Goal: Information Seeking & Learning: Learn about a topic

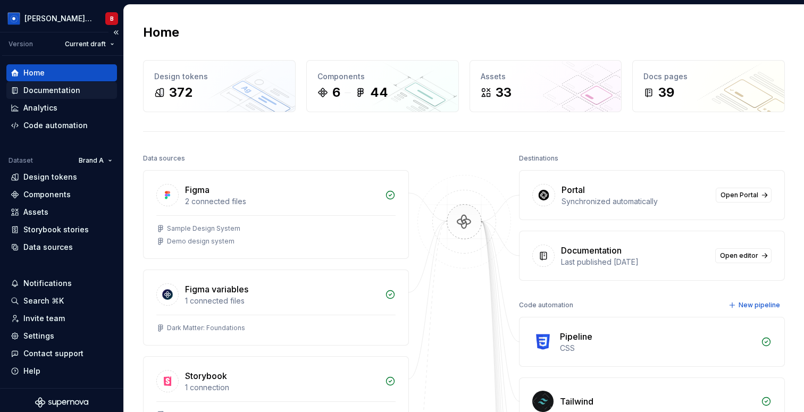
click at [51, 90] on div "Documentation" at bounding box center [51, 90] width 57 height 11
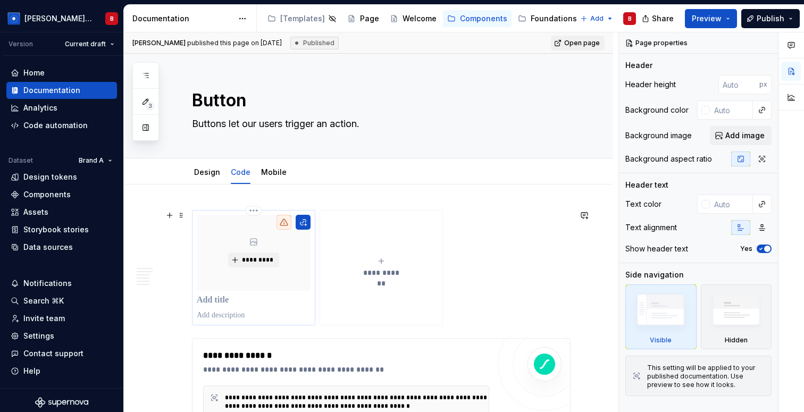
type textarea "*"
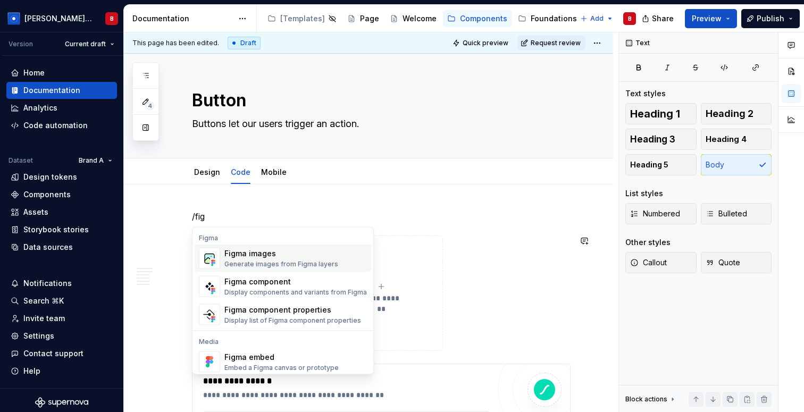
click at [242, 257] on div "Figma images" at bounding box center [281, 253] width 114 height 11
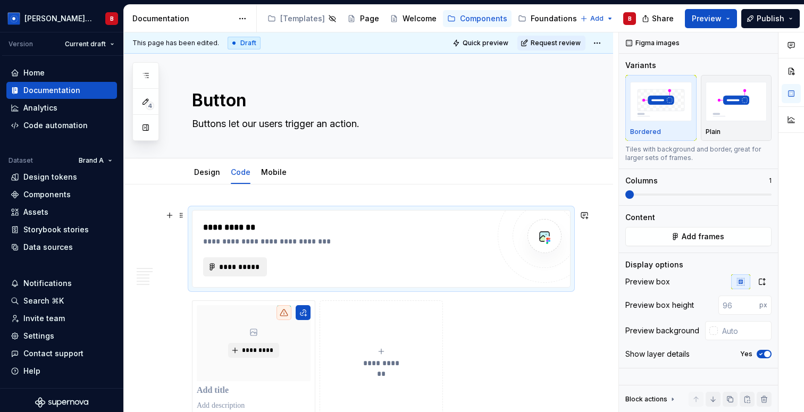
click at [236, 266] on span "**********" at bounding box center [239, 267] width 41 height 11
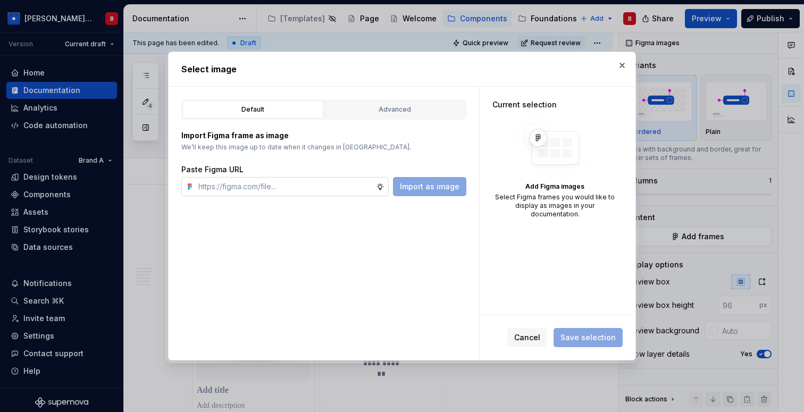
click at [383, 186] on icon at bounding box center [380, 186] width 9 height 9
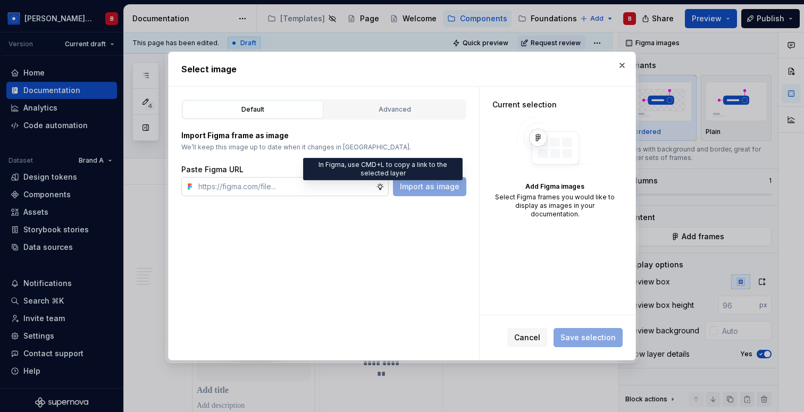
click at [383, 189] on icon at bounding box center [380, 186] width 6 height 6
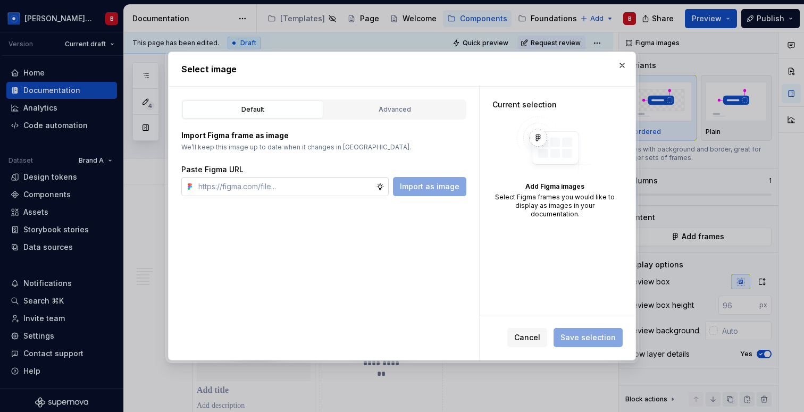
click at [383, 189] on icon at bounding box center [380, 186] width 6 height 6
click at [390, 220] on div "Default Advanced Import Figma frame as image We’ll keep this image up to date w…" at bounding box center [324, 223] width 311 height 273
type textarea "*"
click at [262, 185] on input "text" at bounding box center [285, 186] width 182 height 19
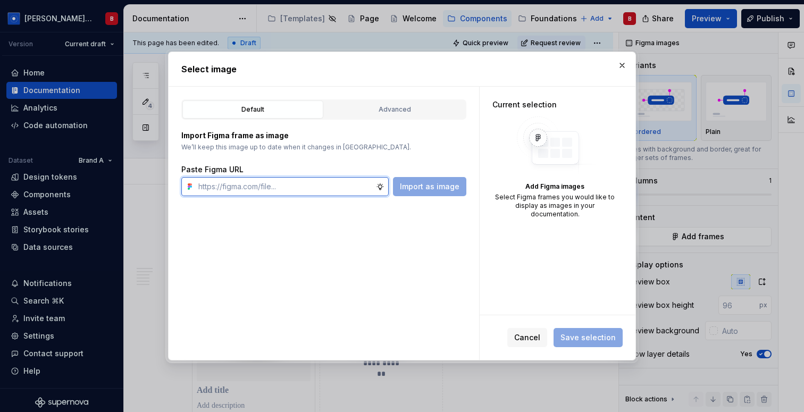
paste input "[URL][DOMAIN_NAME]"
type input "[URL][DOMAIN_NAME]"
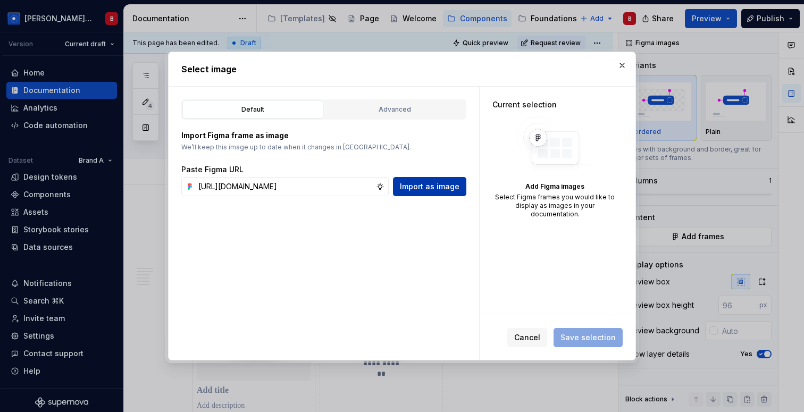
click at [431, 183] on span "Import as image" at bounding box center [430, 186] width 60 height 11
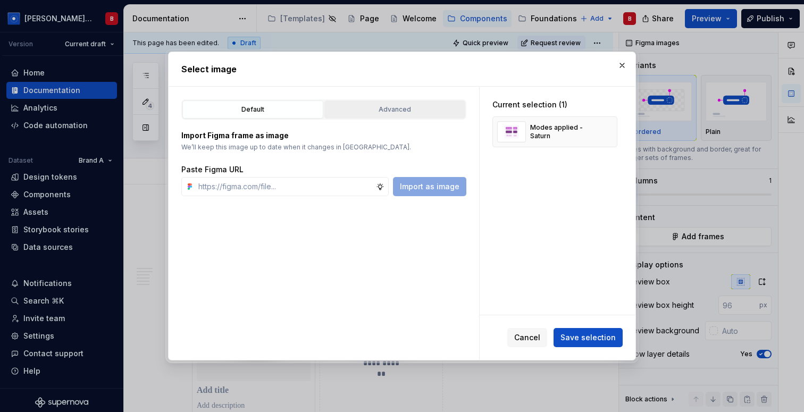
click at [373, 114] on div "Advanced" at bounding box center [394, 109] width 133 height 11
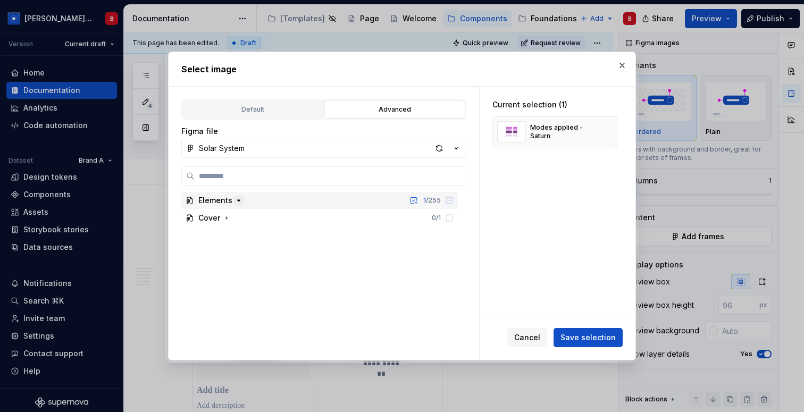
click at [237, 197] on icon "button" at bounding box center [238, 200] width 9 height 9
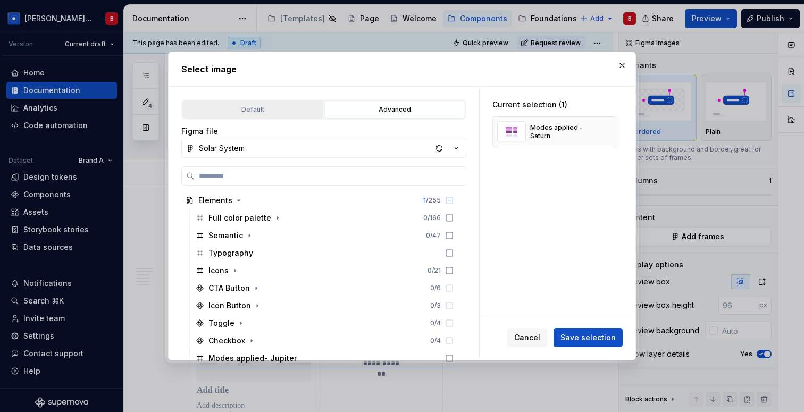
click at [232, 110] on div "Default" at bounding box center [252, 109] width 133 height 11
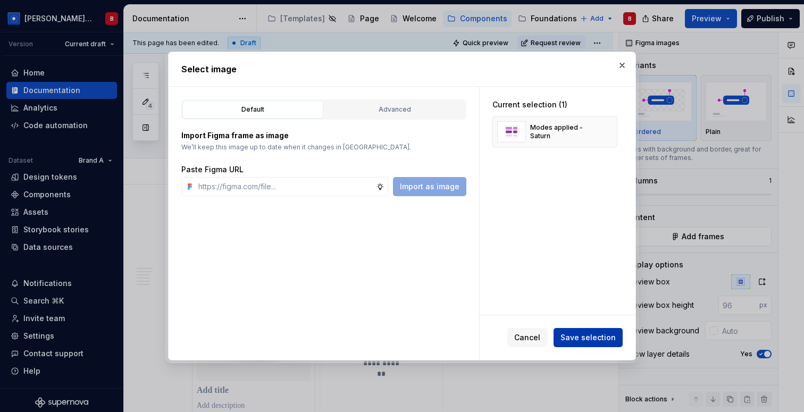
click at [581, 340] on span "Save selection" at bounding box center [587, 337] width 55 height 11
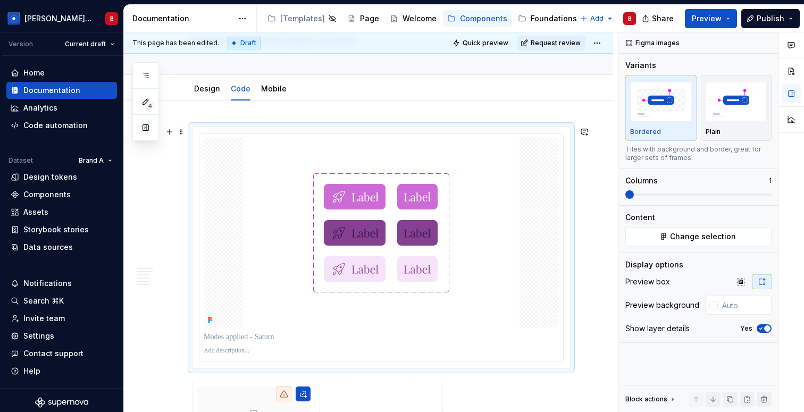
scroll to position [84, 0]
click at [50, 337] on div "Settings" at bounding box center [38, 336] width 31 height 11
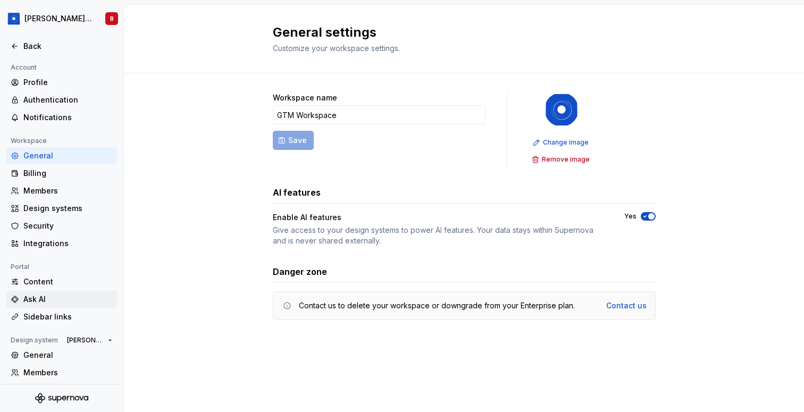
click at [55, 301] on div "Ask AI" at bounding box center [67, 299] width 89 height 11
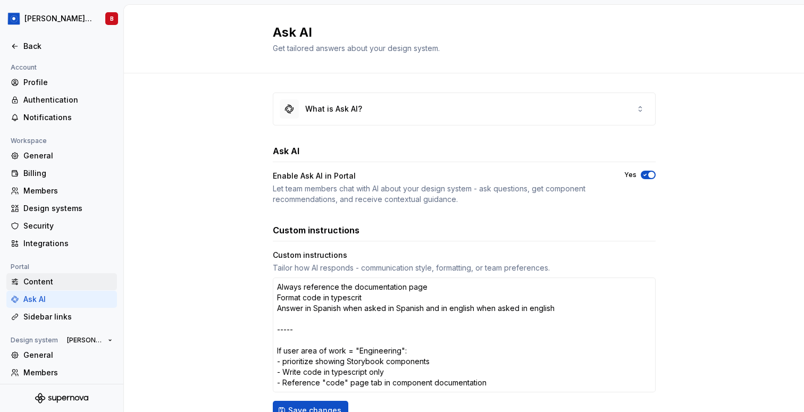
click at [49, 282] on div "Content" at bounding box center [67, 281] width 89 height 11
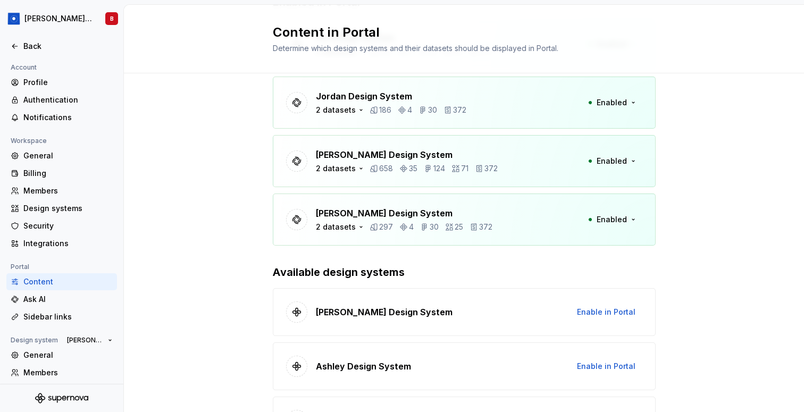
scroll to position [102, 0]
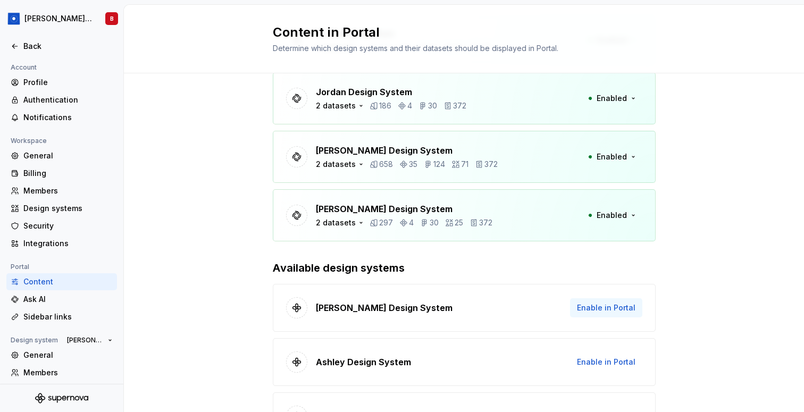
click at [601, 312] on span "Enable in Portal" at bounding box center [606, 308] width 58 height 11
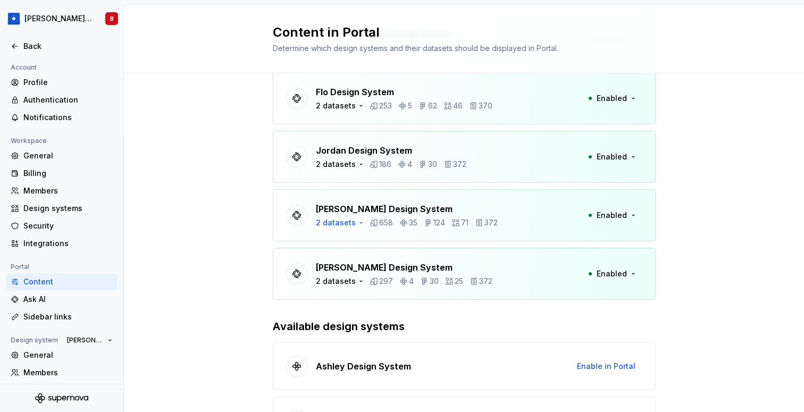
scroll to position [0, 0]
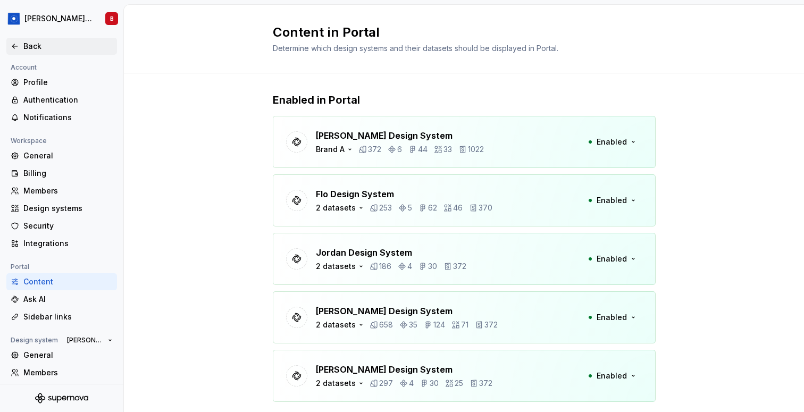
click at [24, 43] on div "Back" at bounding box center [67, 46] width 89 height 11
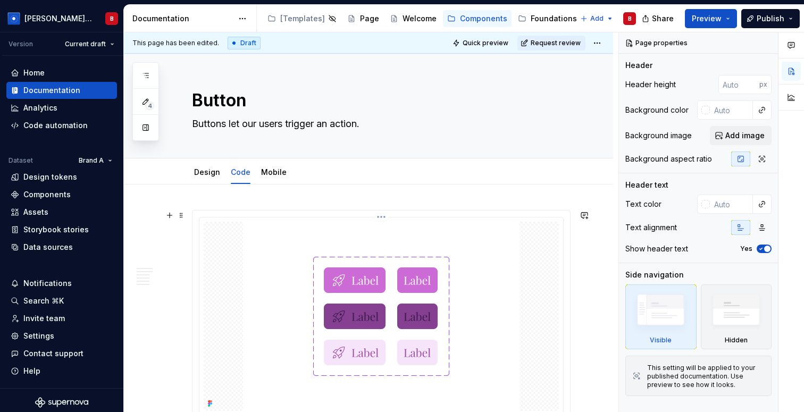
type textarea "*"
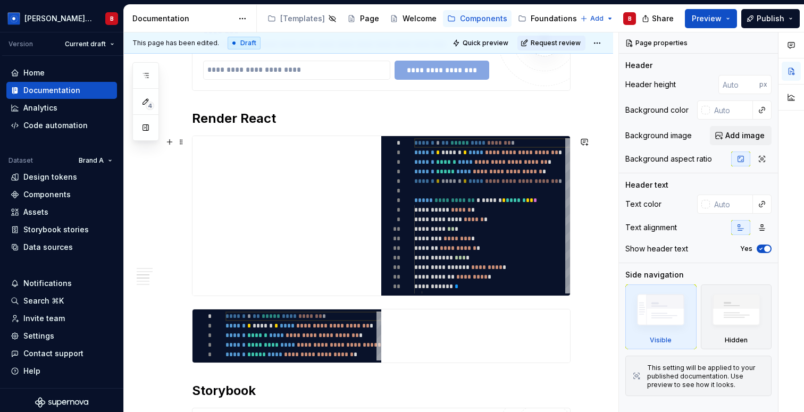
scroll to position [1167, 0]
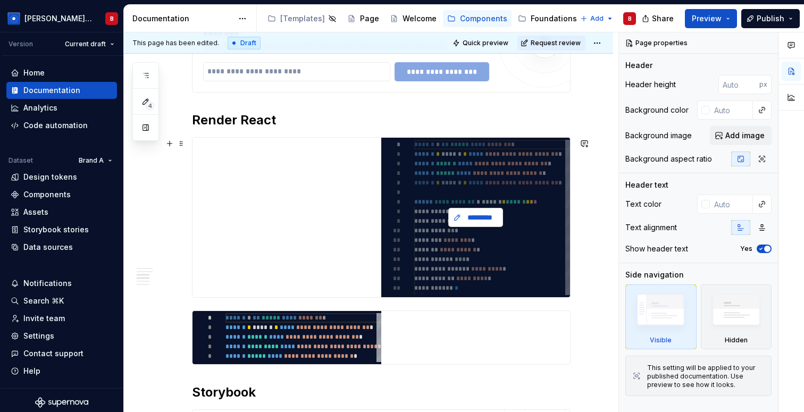
click at [489, 215] on span "*********" at bounding box center [480, 217] width 33 height 11
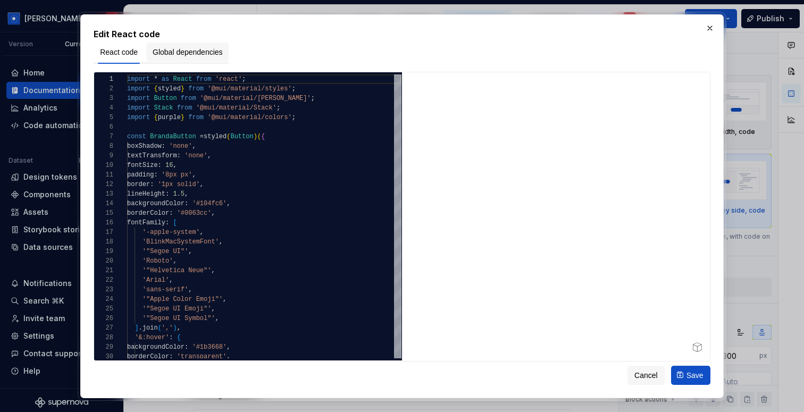
click at [186, 54] on span "Global dependencies" at bounding box center [188, 52] width 70 height 11
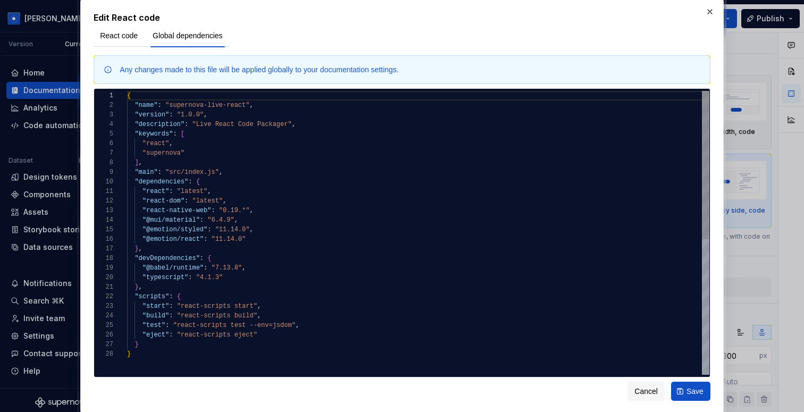
type textarea "**********"
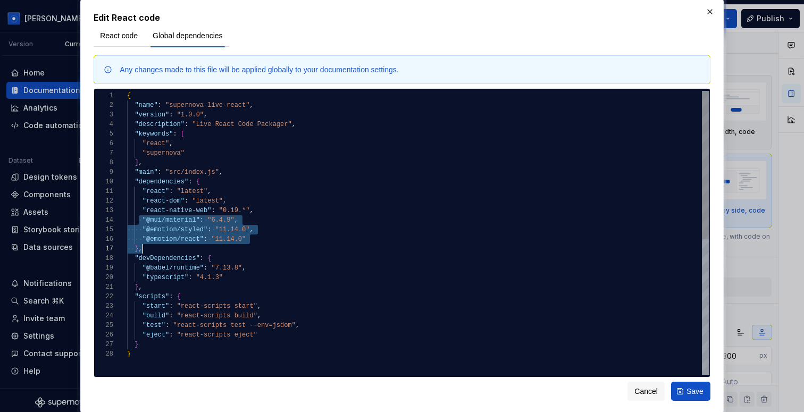
drag, startPoint x: 140, startPoint y: 223, endPoint x: 289, endPoint y: 244, distance: 150.3
click at [289, 244] on div "{ "name" : "supernova-live-react" , "version" : "1.0.0" , "description" : "Live…" at bounding box center [418, 362] width 582 height 542
click at [118, 32] on span "React code" at bounding box center [119, 35] width 38 height 11
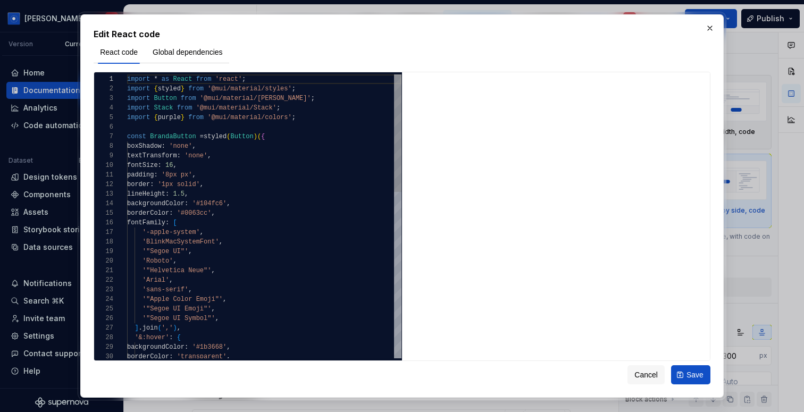
click at [160, 119] on div "import * as React from 'react' ; import { styled } from '@mui/material/styles' …" at bounding box center [264, 417] width 274 height 686
drag, startPoint x: 152, startPoint y: 98, endPoint x: 323, endPoint y: 98, distance: 171.7
click at [323, 98] on div "import * as React from 'react' ; import { styled } from '@mui/material/styles' …" at bounding box center [264, 417] width 274 height 686
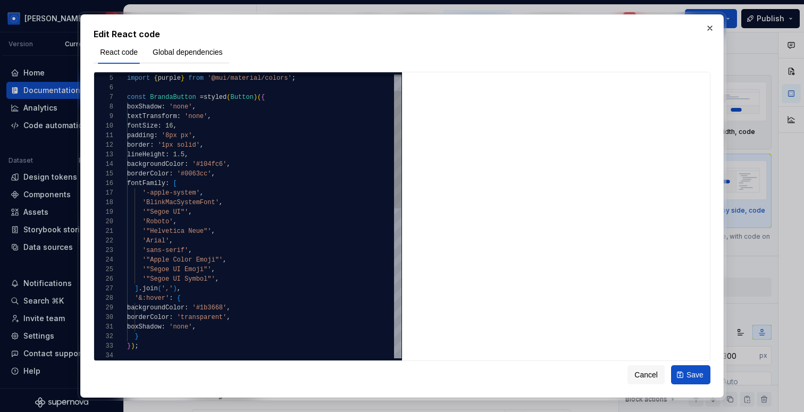
click at [270, 216] on div "import { purple } from '@mui/material/colors' ; const BrandaButton = styled ( B…" at bounding box center [264, 378] width 274 height 686
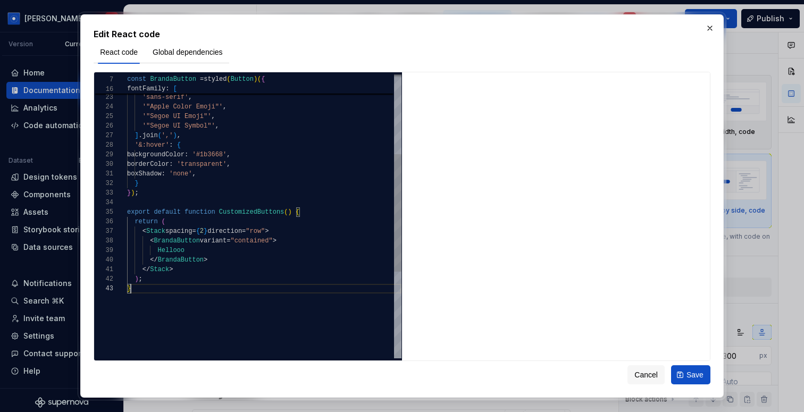
type textarea "**********"
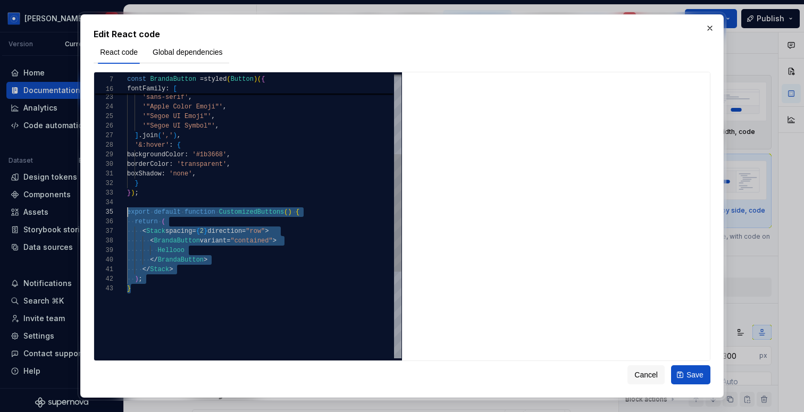
scroll to position [38, 0]
drag, startPoint x: 174, startPoint y: 288, endPoint x: 118, endPoint y: 215, distance: 92.2
click at [127, 214] on div "'"Helvetica Neue"' , 'Arial' , 'sans-serif' , '"Apple Color Emoji"' , '"Segoe U…" at bounding box center [264, 225] width 274 height 686
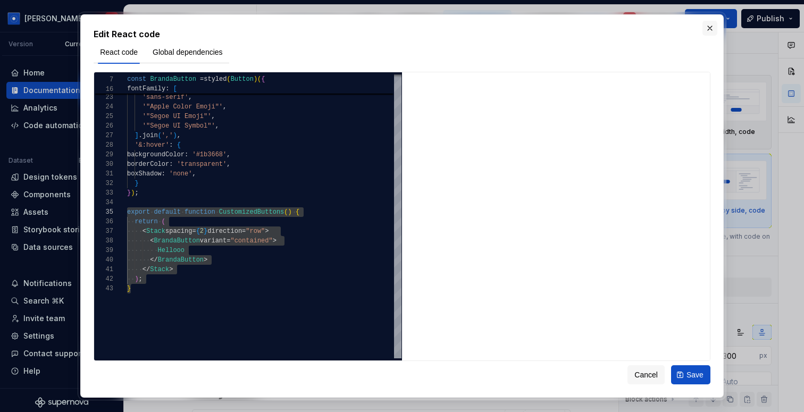
click at [712, 23] on button "button" at bounding box center [709, 28] width 15 height 15
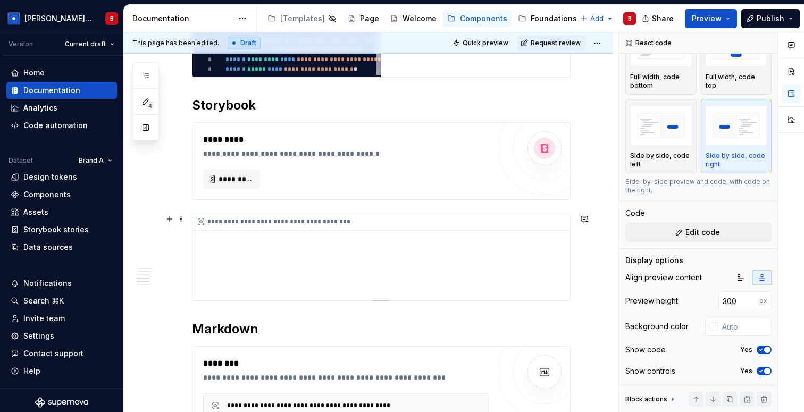
scroll to position [0, 0]
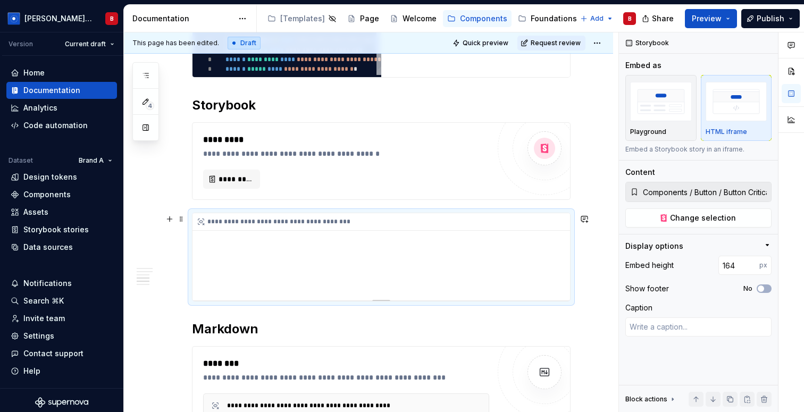
click at [344, 292] on div "**********" at bounding box center [381, 256] width 378 height 87
click at [671, 97] on img "button" at bounding box center [661, 101] width 62 height 39
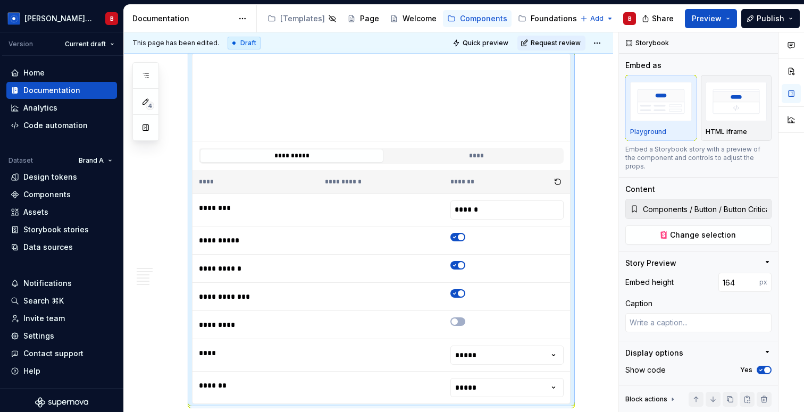
scroll to position [1633, 0]
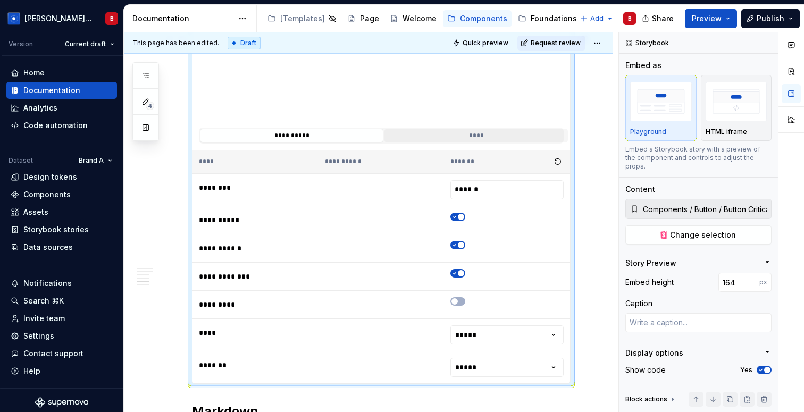
click at [463, 135] on button "****" at bounding box center [475, 136] width 183 height 14
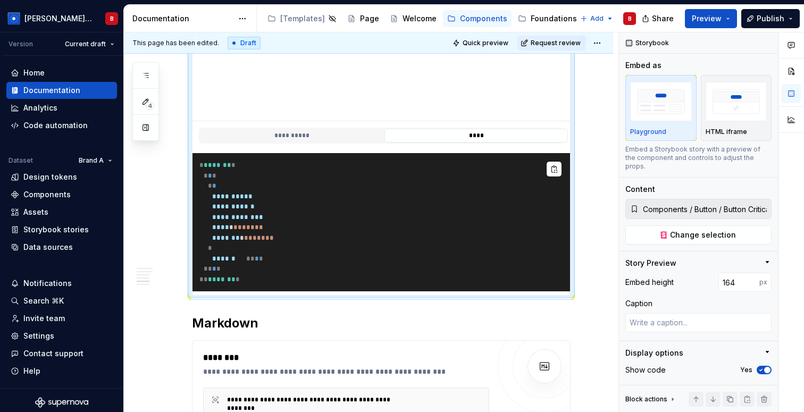
click at [290, 212] on pre "**********" at bounding box center [381, 222] width 378 height 138
click at [250, 204] on span "**********" at bounding box center [233, 206] width 43 height 7
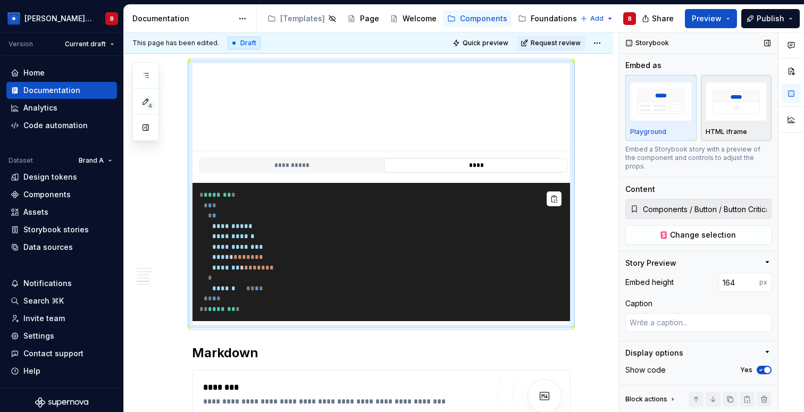
click at [736, 130] on p "HTML iframe" at bounding box center [726, 132] width 41 height 9
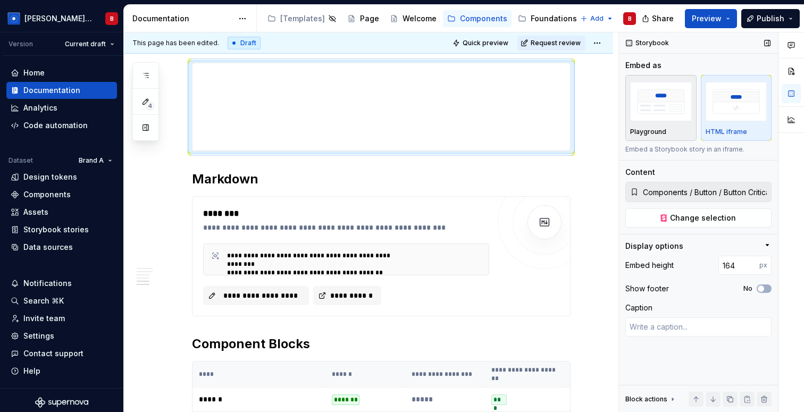
click at [667, 109] on img "button" at bounding box center [661, 101] width 62 height 39
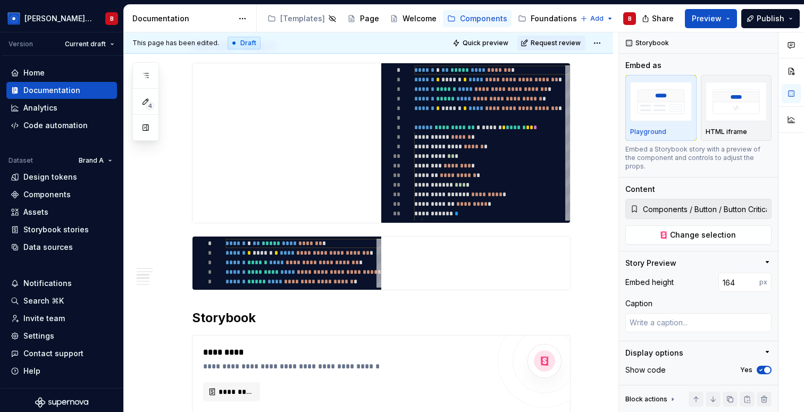
scroll to position [1224, 0]
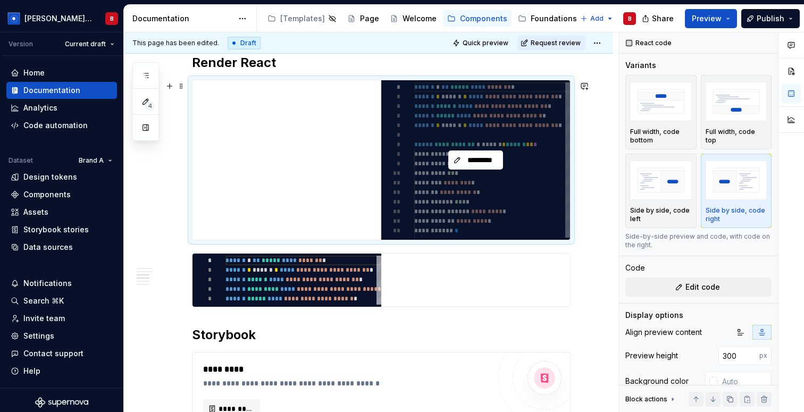
click at [442, 173] on div "*********" at bounding box center [475, 160] width 189 height 160
click at [492, 149] on div "*********" at bounding box center [475, 160] width 189 height 160
type textarea "*"
click at [488, 159] on span "*********" at bounding box center [480, 160] width 33 height 11
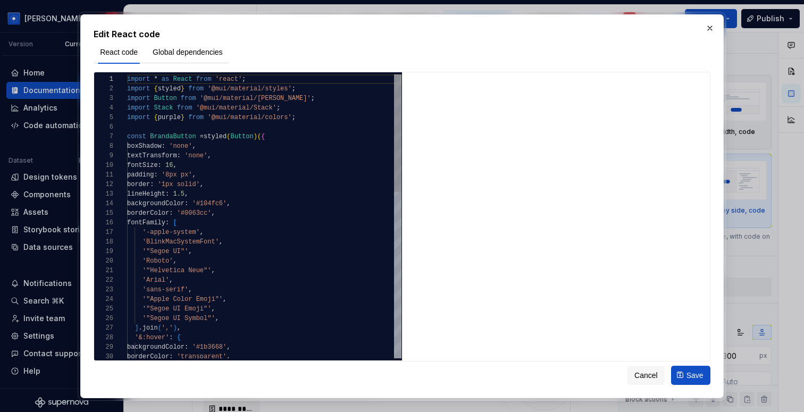
type textarea "**********"
click at [241, 297] on div "import * as React from 'react' ; import { styled } from '@mui/material/styles' …" at bounding box center [264, 417] width 274 height 686
click at [710, 25] on button "button" at bounding box center [709, 28] width 15 height 15
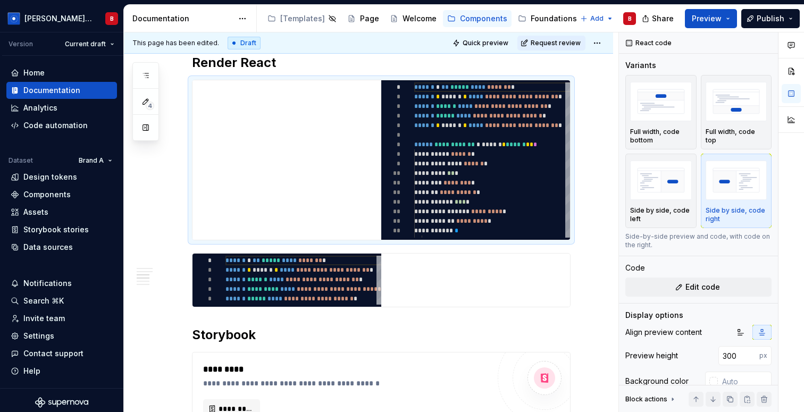
type textarea "*"
click at [55, 122] on div "Code automation" at bounding box center [55, 125] width 64 height 11
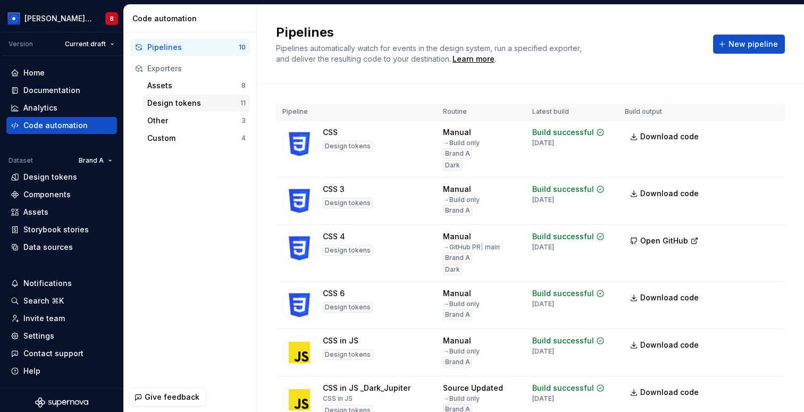
click at [174, 108] on div "Design tokens 11" at bounding box center [196, 103] width 107 height 17
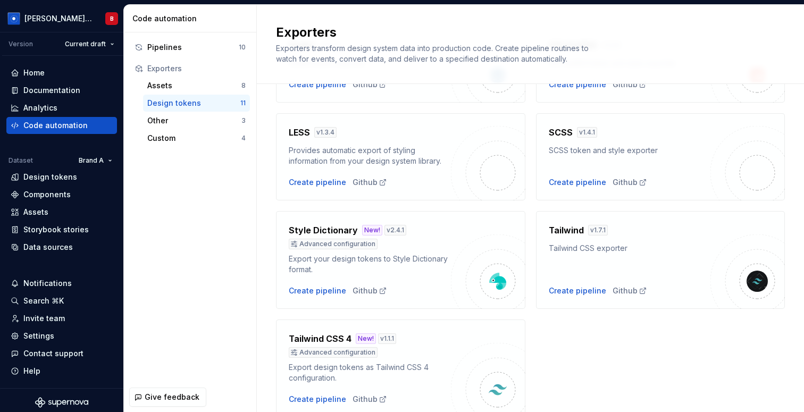
scroll to position [326, 0]
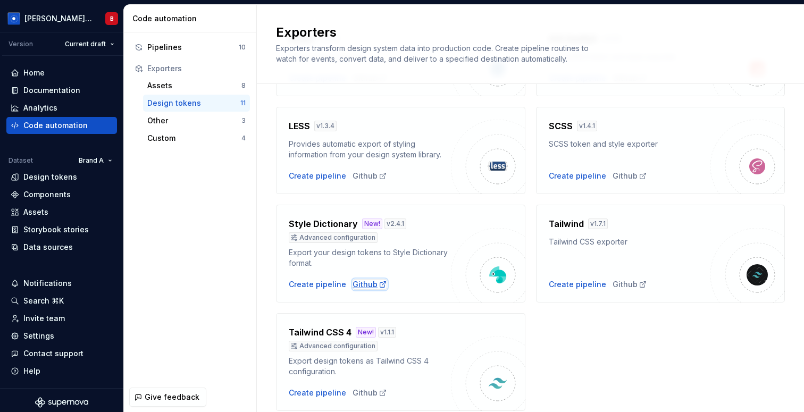
click at [371, 279] on div "Github" at bounding box center [370, 284] width 35 height 11
